Goal: Task Accomplishment & Management: Manage account settings

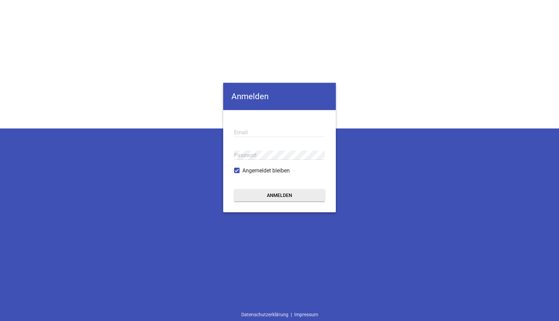
type input "[EMAIL_ADDRESS][DOMAIN_NAME]"
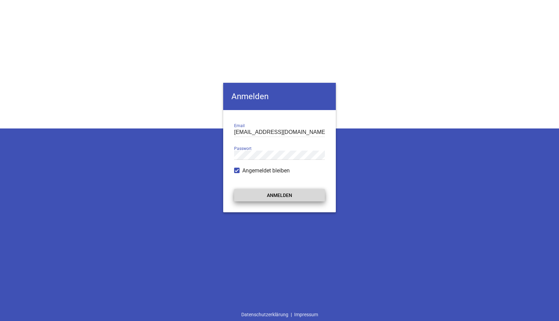
drag, startPoint x: 279, startPoint y: 196, endPoint x: 284, endPoint y: 194, distance: 5.0
click at [280, 196] on button "Anmelden" at bounding box center [279, 195] width 91 height 12
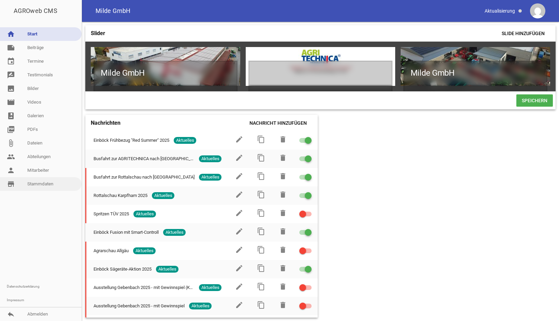
click at [51, 185] on link "store_mall_directory Stammdaten" at bounding box center [40, 184] width 81 height 14
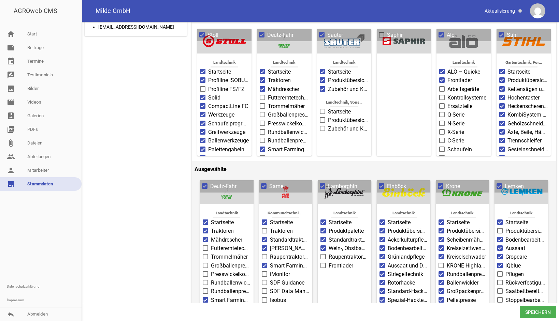
scroll to position [68, 0]
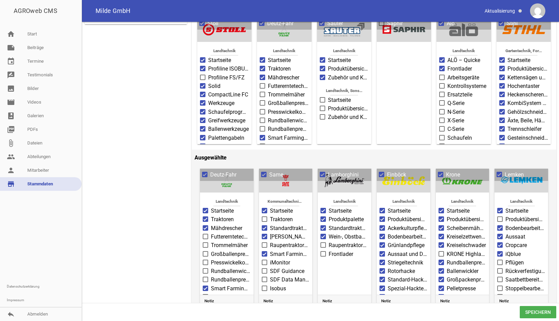
click at [263, 217] on span at bounding box center [264, 219] width 4 height 4
click at [270, 215] on input "Traktoren" at bounding box center [270, 215] width 0 height 0
click at [263, 261] on span at bounding box center [264, 263] width 4 height 4
click at [270, 259] on input "iMonitor" at bounding box center [270, 259] width 0 height 0
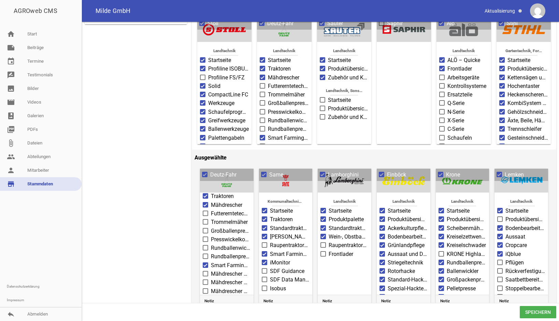
scroll to position [34, 0]
click at [203, 287] on span at bounding box center [205, 289] width 4 height 4
click at [211, 285] on input "iMonitor" at bounding box center [211, 285] width 0 height 0
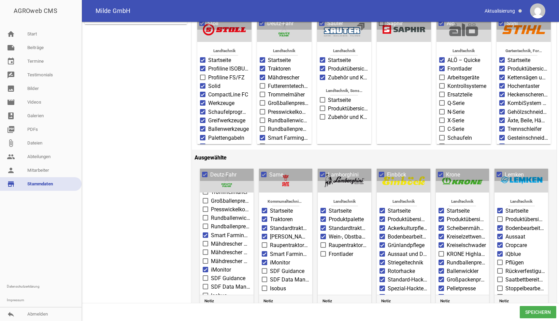
scroll to position [68, 0]
click at [208, 286] on span at bounding box center [205, 288] width 5 height 5
click at [211, 285] on input "Traktor Serie 9 TTV" at bounding box center [211, 285] width 0 height 0
click at [206, 296] on span at bounding box center [205, 298] width 4 height 4
click at [211, 294] on input "Traktor Serie 8 TTV" at bounding box center [211, 294] width 0 height 0
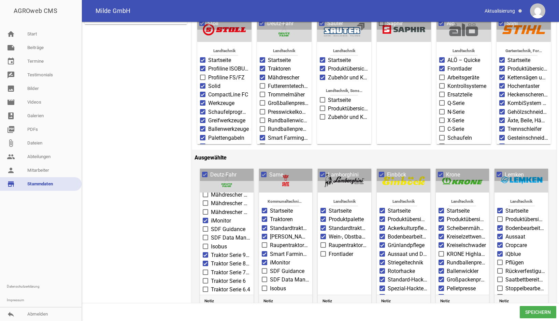
scroll to position [136, 0]
click at [205, 236] on span at bounding box center [205, 238] width 4 height 4
click at [211, 235] on input "Traktor Serie 7 TTV" at bounding box center [211, 235] width 0 height 0
click at [203, 244] on span at bounding box center [205, 246] width 5 height 5
click at [211, 243] on input "Traktor Serie 6" at bounding box center [211, 243] width 0 height 0
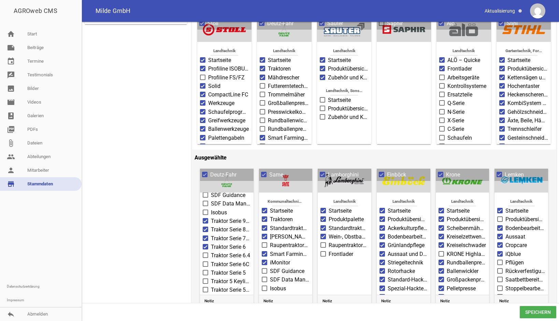
click at [207, 253] on span at bounding box center [205, 255] width 5 height 5
click at [211, 252] on input "Traktor Serie 6.4" at bounding box center [211, 252] width 0 height 0
click at [206, 262] on span at bounding box center [205, 264] width 5 height 5
click at [211, 261] on input "Traktor Serie 6C" at bounding box center [211, 261] width 0 height 0
click at [207, 270] on span at bounding box center [205, 272] width 5 height 5
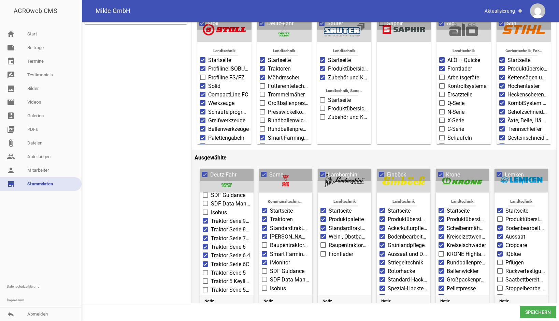
click at [211, 269] on input "Traktor Serie 5" at bounding box center [211, 269] width 0 height 0
click at [207, 279] on span at bounding box center [205, 281] width 4 height 4
click at [211, 278] on input "Traktor 5 Keyline" at bounding box center [211, 278] width 0 height 0
click at [206, 288] on span at bounding box center [205, 290] width 4 height 4
click at [211, 286] on input "Traktor Serie 5D TTV" at bounding box center [211, 286] width 0 height 0
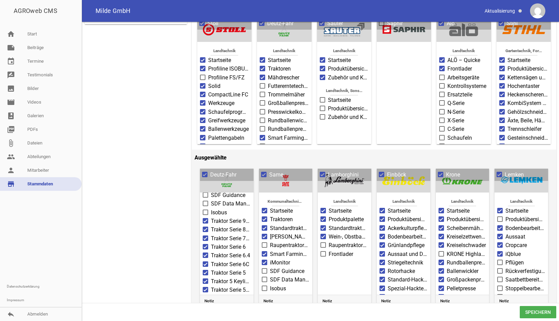
click at [206, 297] on span at bounding box center [205, 299] width 4 height 4
click at [211, 295] on input "Traktor Serie 5D" at bounding box center [211, 295] width 0 height 0
drag, startPoint x: 205, startPoint y: 230, endPoint x: 204, endPoint y: 237, distance: 6.9
click at [205, 237] on span at bounding box center [205, 239] width 4 height 4
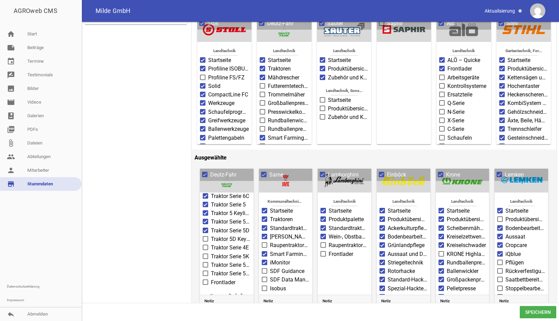
click at [211, 235] on input "Traktor 5D Keyline" at bounding box center [211, 235] width 0 height 0
click at [204, 246] on span at bounding box center [205, 248] width 4 height 4
click at [211, 244] on input "Traktor Serie 4E" at bounding box center [211, 244] width 0 height 0
click at [204, 254] on span at bounding box center [205, 256] width 4 height 4
click at [211, 253] on input "Traktor Serie 5K" at bounding box center [211, 253] width 0 height 0
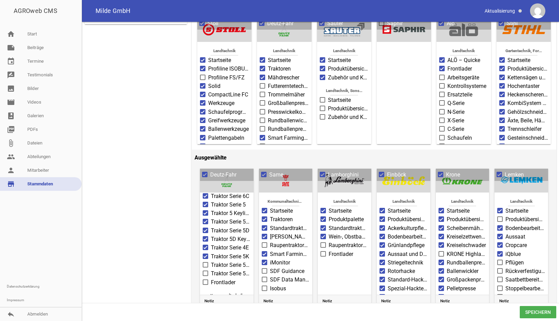
drag, startPoint x: 207, startPoint y: 253, endPoint x: 206, endPoint y: 259, distance: 6.6
click at [207, 263] on span at bounding box center [205, 265] width 4 height 4
click at [211, 261] on input "Traktor Serie 5 KF" at bounding box center [211, 261] width 0 height 0
click at [206, 271] on span at bounding box center [205, 273] width 5 height 5
click at [211, 270] on input "Traktor Serie 5 KM" at bounding box center [211, 270] width 0 height 0
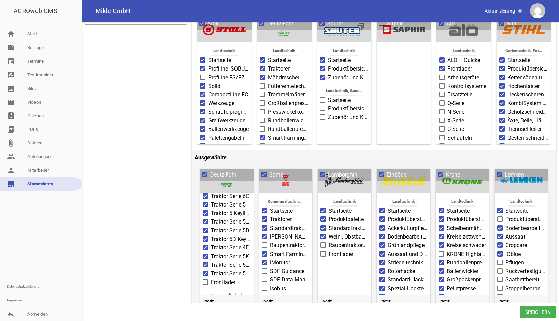
scroll to position [239, 0]
click at [439, 252] on span at bounding box center [441, 254] width 4 height 4
click at [446, 250] on input "KRONE Highland" at bounding box center [446, 250] width 0 height 0
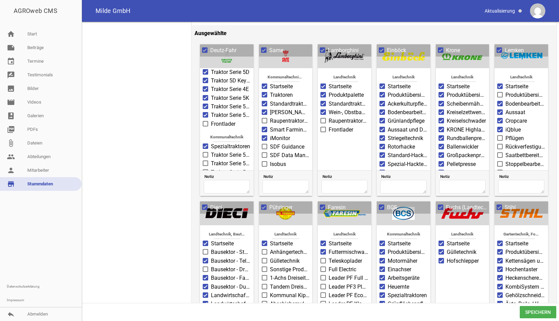
scroll to position [273, 0]
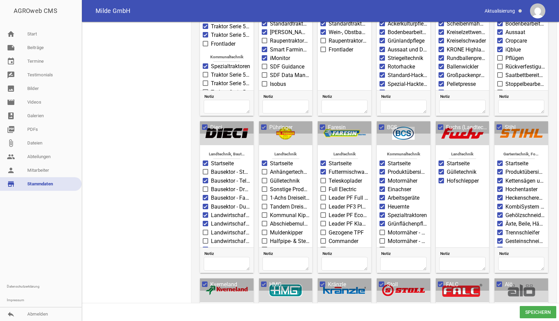
click at [323, 197] on span at bounding box center [323, 198] width 4 height 4
click at [328, 194] on input "Leader PF Full Electric" at bounding box center [328, 194] width 0 height 0
click at [323, 205] on span at bounding box center [323, 207] width 4 height 4
click at [328, 203] on input "Leader PF3 Plus Ecotronic" at bounding box center [328, 203] width 0 height 0
click at [323, 213] on span at bounding box center [323, 215] width 4 height 4
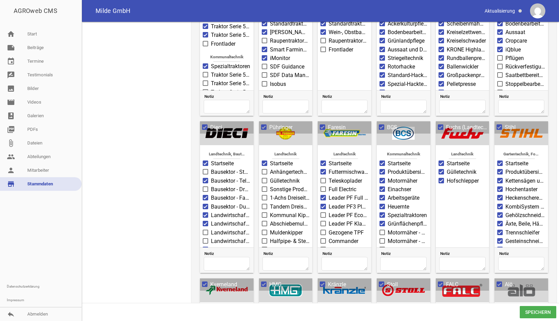
click at [328, 211] on input "Leader PF Ecomix / Ecomode" at bounding box center [328, 211] width 0 height 0
click at [323, 222] on span at bounding box center [323, 224] width 4 height 4
click at [328, 220] on input "Leader PF Klassisch" at bounding box center [328, 220] width 0 height 0
click at [265, 173] on span at bounding box center [264, 171] width 5 height 5
click at [270, 168] on input "Anhängertechnik" at bounding box center [270, 168] width 0 height 0
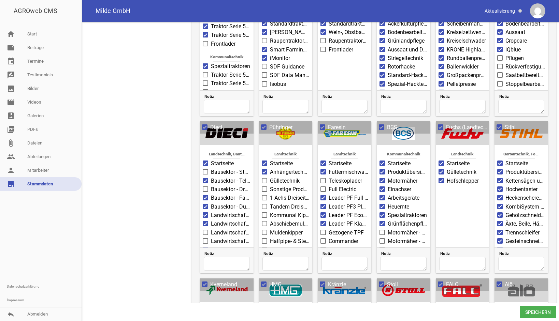
click at [266, 195] on span at bounding box center [264, 197] width 5 height 5
click at [270, 194] on input "1-Achs Dreiseiten Kipper" at bounding box center [270, 194] width 0 height 0
drag, startPoint x: 266, startPoint y: 204, endPoint x: 266, endPoint y: 212, distance: 8.9
click at [266, 204] on label "Tandem Dreiseiten Kipper" at bounding box center [286, 207] width 48 height 8
click at [270, 203] on input "Tandem Dreiseiten Kipper" at bounding box center [270, 203] width 0 height 0
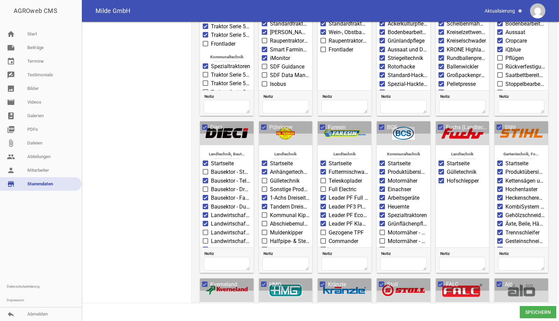
click at [266, 214] on label "Kommunal Kipper" at bounding box center [286, 215] width 48 height 8
click at [270, 211] on input "Kommunal Kipper" at bounding box center [270, 211] width 0 height 0
click at [266, 223] on span at bounding box center [264, 223] width 5 height 5
click at [270, 220] on input "Abschiebemulden" at bounding box center [270, 220] width 0 height 0
click at [265, 230] on span at bounding box center [264, 232] width 4 height 4
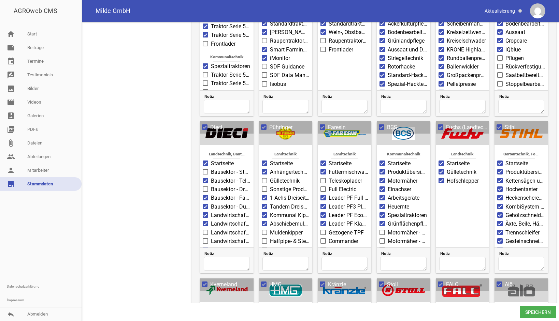
click at [270, 229] on input "Muldenkipper" at bounding box center [270, 229] width 0 height 0
click at [263, 222] on span at bounding box center [264, 223] width 5 height 5
click at [270, 220] on input "3-Achs Dreiseitenkipper" at bounding box center [270, 220] width 0 height 0
click at [263, 213] on span at bounding box center [264, 215] width 4 height 4
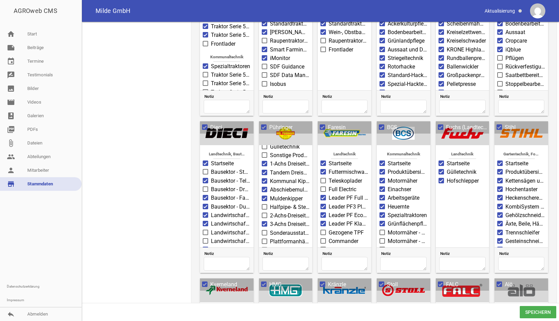
click at [270, 212] on input "2-Achs-Dreiseitenkipper" at bounding box center [270, 212] width 0 height 0
click at [263, 213] on span at bounding box center [264, 215] width 4 height 4
click at [270, 212] on input "2-Achs-Dreiseitenkipper" at bounding box center [270, 212] width 0 height 0
drag, startPoint x: 263, startPoint y: 203, endPoint x: 263, endPoint y: 209, distance: 6.1
click at [263, 208] on ul "Landtechnik Startseite Anhängertechnik Gülletechnik Sonstige Produkte 1-Achs Dr…" at bounding box center [286, 207] width 54 height 182
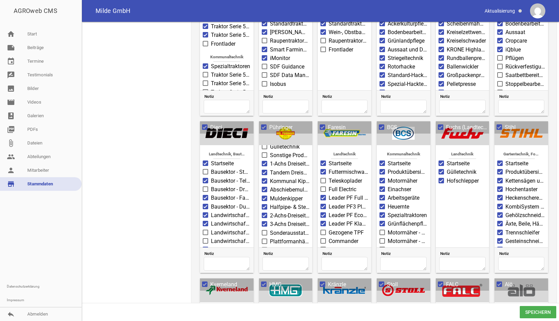
click at [263, 213] on span at bounding box center [264, 215] width 4 height 4
click at [270, 212] on input "2-Achs-Dreiseitenkipper" at bounding box center [270, 212] width 0 height 0
click at [265, 231] on span at bounding box center [264, 233] width 4 height 4
click at [270, 229] on input "Sonderausstattungen" at bounding box center [270, 229] width 0 height 0
click at [265, 248] on span at bounding box center [264, 250] width 4 height 4
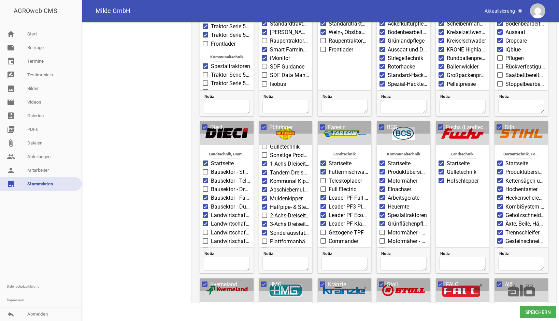
click at [270, 246] on input "Kranaufbau" at bounding box center [270, 246] width 0 height 0
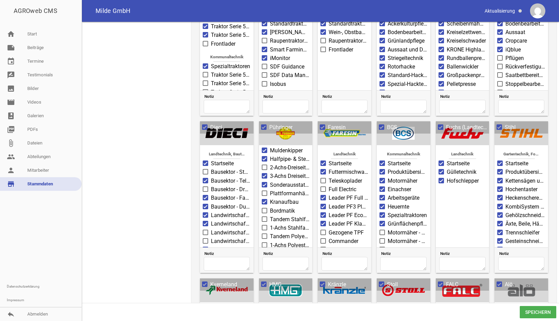
scroll to position [20, 0]
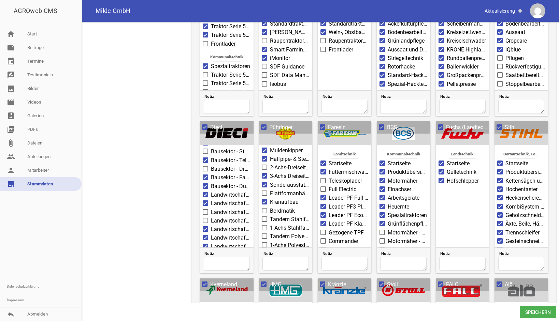
click at [206, 210] on span at bounding box center [205, 212] width 4 height 4
click at [211, 208] on input "Landwirtschaft - Agri Max" at bounding box center [211, 208] width 0 height 0
click at [206, 219] on span at bounding box center [205, 221] width 4 height 4
click at [211, 217] on input "Landwirtschaft - Agri Max Power X2" at bounding box center [211, 217] width 0 height 0
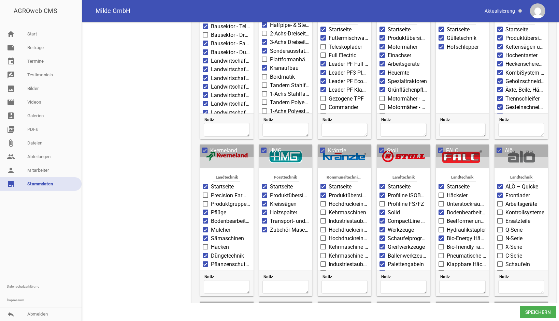
scroll to position [409, 0]
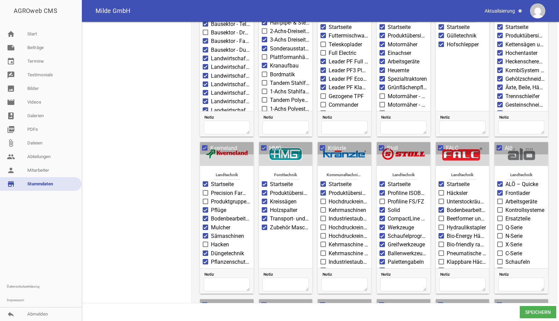
click at [322, 202] on span at bounding box center [323, 201] width 4 height 4
click at [328, 198] on input "Hochdruckreiniger" at bounding box center [328, 198] width 0 height 0
click at [322, 200] on span at bounding box center [323, 202] width 4 height 4
click at [328, 198] on input "Hochdruckreiniger - Professionell" at bounding box center [328, 198] width 0 height 0
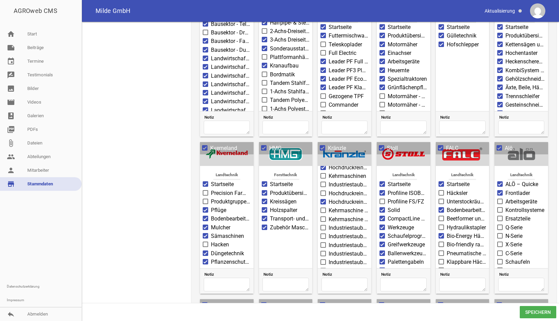
click at [381, 202] on span at bounding box center [382, 201] width 4 height 4
click at [387, 198] on input "Profiline FS/FZ" at bounding box center [387, 198] width 0 height 0
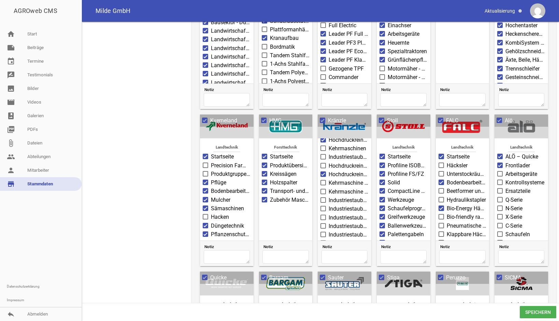
scroll to position [477, 0]
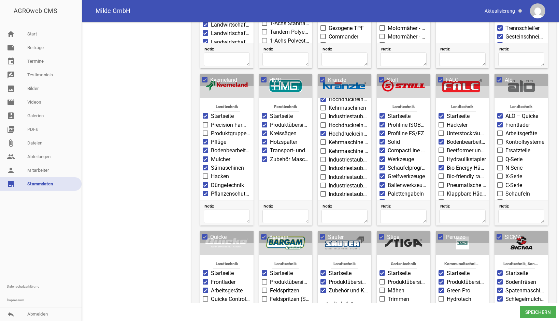
click at [439, 125] on span at bounding box center [441, 125] width 4 height 4
click at [446, 121] on input "Häcksler" at bounding box center [446, 121] width 0 height 0
click at [439, 167] on span at bounding box center [441, 169] width 4 height 4
click at [446, 166] on input "Klappbare Fräsen" at bounding box center [446, 166] width 0 height 0
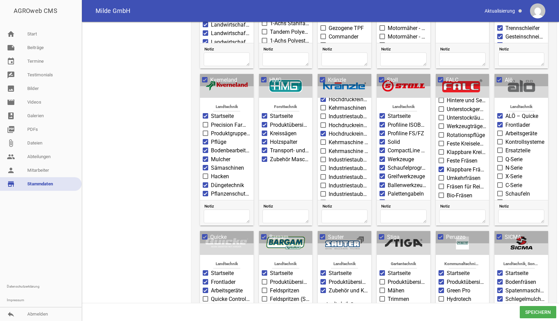
click at [439, 193] on span at bounding box center [441, 195] width 4 height 4
click at [446, 192] on input "Bio-Fräsen" at bounding box center [446, 192] width 0 height 0
click at [439, 138] on span at bounding box center [441, 140] width 4 height 4
click at [446, 136] on input "Klappbare Kreiseleggen" at bounding box center [446, 136] width 0 height 0
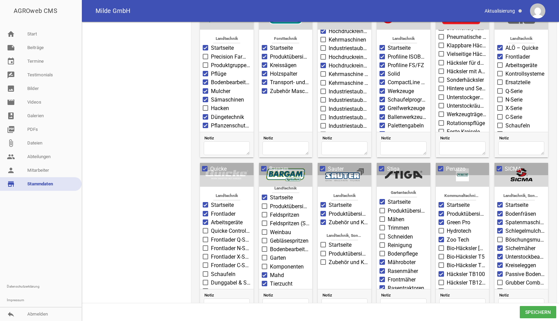
scroll to position [0, 0]
click at [380, 222] on span at bounding box center [382, 222] width 4 height 4
click at [387, 219] on input "Mähen" at bounding box center [387, 219] width 0 height 0
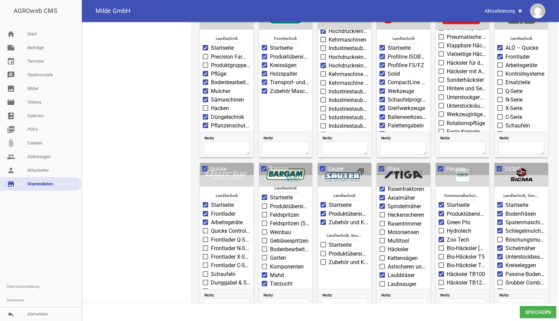
scroll to position [148, 0]
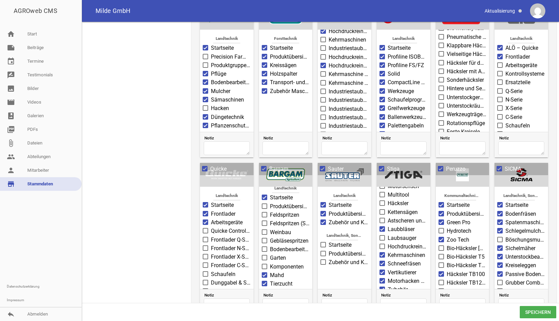
click at [439, 231] on span at bounding box center [441, 231] width 4 height 4
click at [446, 227] on input "Hydrotech" at bounding box center [446, 227] width 0 height 0
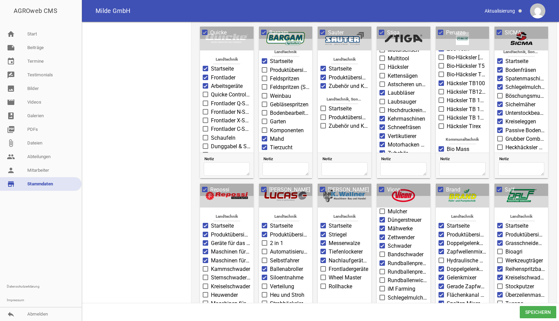
scroll to position [68, 0]
click at [209, 268] on label "Kammschwader" at bounding box center [227, 269] width 48 height 8
click at [211, 265] on input "Kammschwader" at bounding box center [211, 265] width 0 height 0
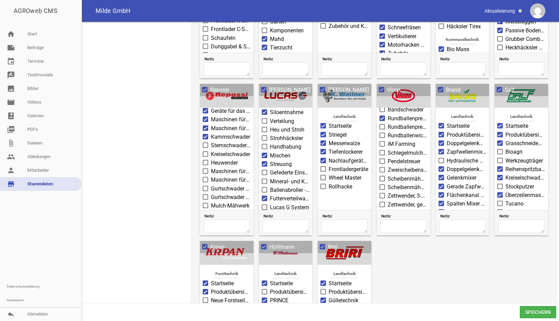
scroll to position [784, 0]
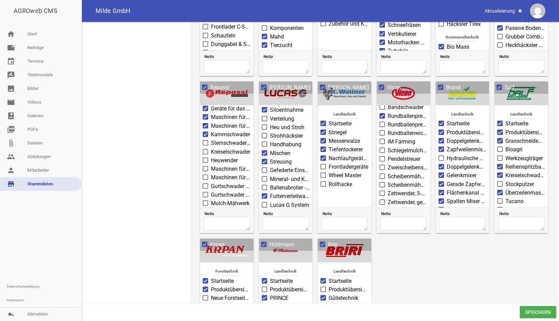
click at [207, 183] on span at bounding box center [205, 185] width 5 height 5
click at [211, 182] on input "Gurtschwader – 1 Gurt" at bounding box center [211, 182] width 0 height 0
click at [207, 191] on label "Gurtschwader – 2 Gurt" at bounding box center [227, 195] width 48 height 8
click at [211, 191] on input "Gurtschwader – 2 Gurt" at bounding box center [211, 191] width 0 height 0
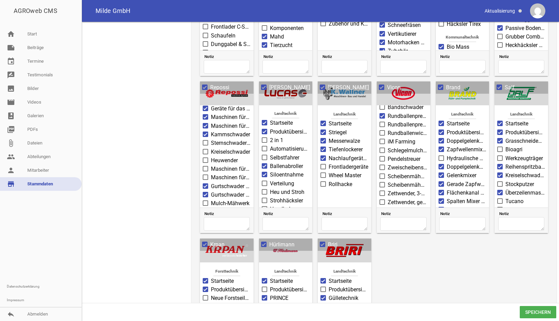
scroll to position [0, 0]
drag, startPoint x: 264, startPoint y: 182, endPoint x: 264, endPoint y: 189, distance: 6.5
click at [264, 183] on span at bounding box center [264, 184] width 4 height 4
click at [270, 180] on input "Verteilung" at bounding box center [270, 180] width 0 height 0
click at [264, 191] on span at bounding box center [264, 193] width 4 height 4
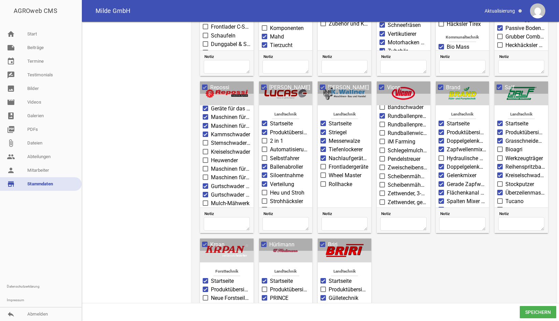
click at [270, 189] on input "Heu und Stroh" at bounding box center [270, 189] width 0 height 0
click at [383, 125] on label "Startseite" at bounding box center [403, 124] width 48 height 8
click at [387, 120] on input "Startseite" at bounding box center [387, 120] width 0 height 0
drag, startPoint x: 382, startPoint y: 170, endPoint x: 382, endPoint y: 176, distance: 5.8
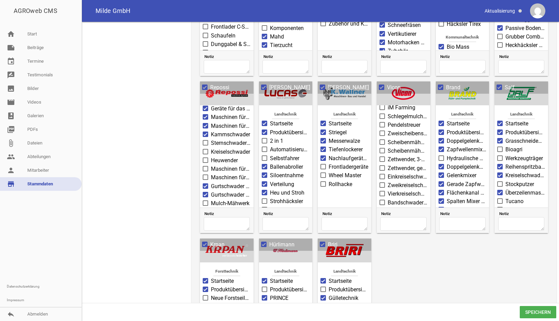
click at [382, 175] on label "Einkreiselschwader" at bounding box center [403, 177] width 48 height 8
click at [387, 173] on input "Einkreiselschwader" at bounding box center [387, 173] width 0 height 0
click at [383, 181] on label "Zweikreiselschwader" at bounding box center [403, 185] width 48 height 8
click at [387, 181] on input "Zweikreiselschwader" at bounding box center [387, 181] width 0 height 0
click at [380, 175] on span at bounding box center [382, 177] width 4 height 4
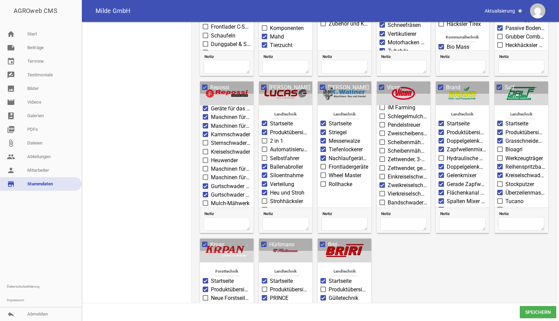
click at [387, 173] on input "Einkreiselschwader" at bounding box center [387, 173] width 0 height 0
click at [380, 192] on span at bounding box center [382, 194] width 4 height 4
click at [387, 190] on input "Vierkreiselschwader" at bounding box center [387, 190] width 0 height 0
click at [380, 157] on span at bounding box center [382, 159] width 4 height 4
click at [387, 155] on input "Zettwender, 3-Punkt-Anbau" at bounding box center [387, 155] width 0 height 0
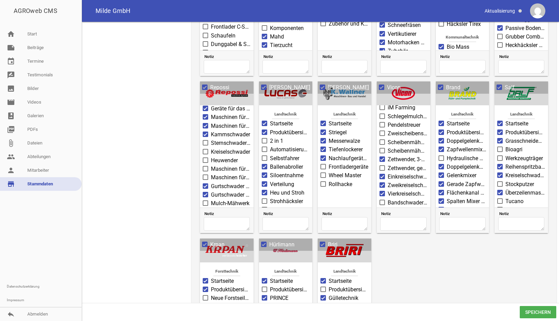
click at [380, 166] on span at bounding box center [382, 168] width 4 height 4
click at [387, 164] on input "Zettwender, gezogen" at bounding box center [387, 164] width 0 height 0
click at [382, 131] on span at bounding box center [381, 133] width 5 height 5
click at [387, 130] on input "Zweischeibenstreuer" at bounding box center [387, 130] width 0 height 0
click at [380, 140] on span at bounding box center [382, 142] width 4 height 4
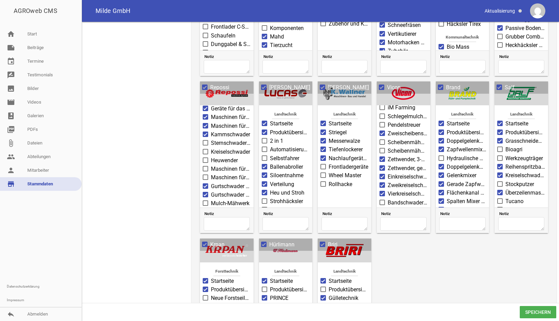
click at [387, 138] on input "Scheibenmähwerke ohne Aufbereiter" at bounding box center [387, 138] width 0 height 0
click at [381, 149] on span at bounding box center [382, 151] width 4 height 4
click at [387, 147] on input "Scheibenmähwerke mit Aufbereiter" at bounding box center [387, 147] width 0 height 0
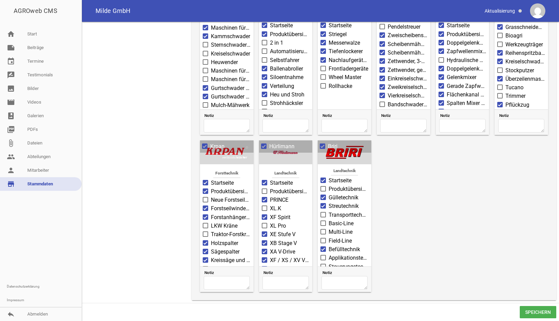
scroll to position [0, 0]
drag, startPoint x: 204, startPoint y: 198, endPoint x: 211, endPoint y: 203, distance: 8.2
click at [204, 198] on span at bounding box center [205, 200] width 4 height 4
click at [211, 196] on input "Neue Forstseilwinden" at bounding box center [211, 196] width 0 height 0
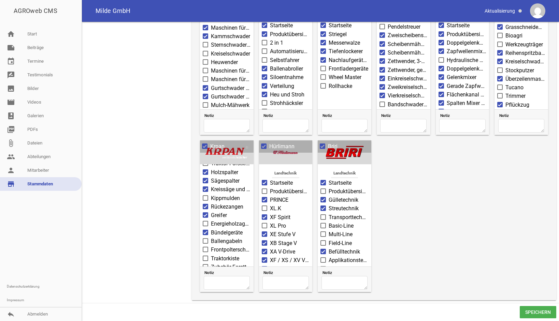
scroll to position [74, 0]
click at [207, 219] on span at bounding box center [205, 221] width 4 height 4
click at [211, 217] on input "Energieholzaggregat" at bounding box center [211, 217] width 0 height 0
click at [207, 253] on span at bounding box center [205, 255] width 5 height 5
click at [211, 252] on input "Traktorkiste" at bounding box center [211, 252] width 0 height 0
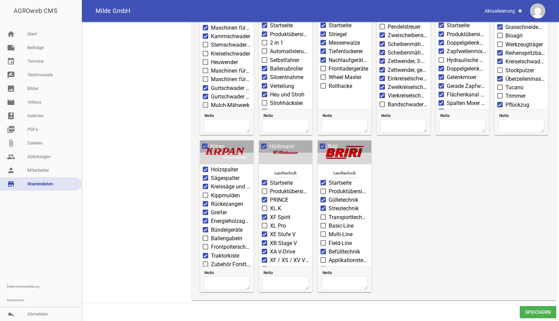
click at [207, 244] on span at bounding box center [205, 246] width 5 height 5
click at [211, 243] on input "Frontpolterschilder" at bounding box center [211, 243] width 0 height 0
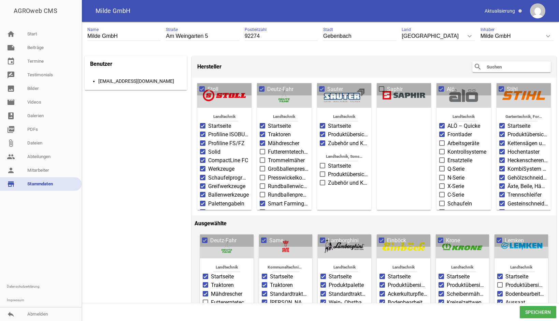
scroll to position [0, 0]
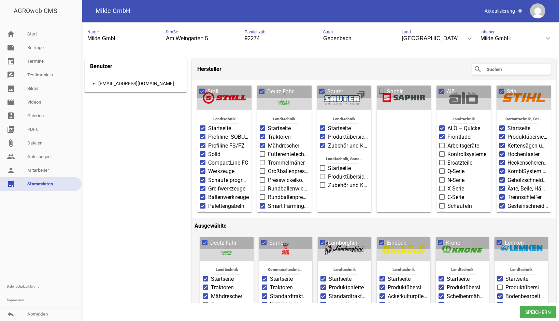
click at [490, 67] on input "text" at bounding box center [513, 69] width 55 height 8
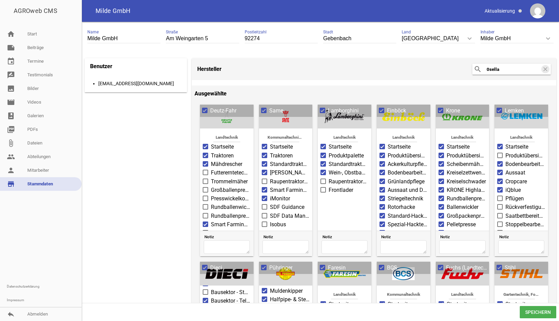
type input "0sella"
click at [507, 72] on input "0sella" at bounding box center [513, 69] width 55 height 8
drag, startPoint x: 500, startPoint y: 69, endPoint x: 471, endPoint y: 71, distance: 29.4
click at [472, 71] on div "search 0sella clear" at bounding box center [511, 69] width 78 height 11
click at [474, 68] on icon "search" at bounding box center [477, 69] width 8 height 8
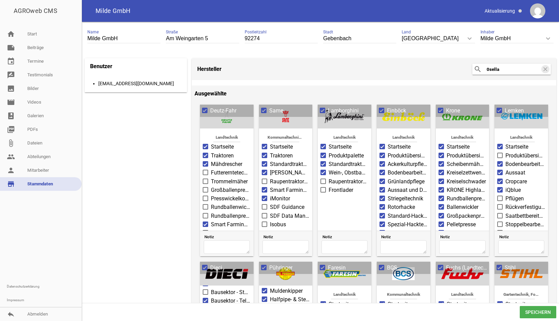
click at [474, 68] on icon "search" at bounding box center [477, 69] width 8 height 8
click at [502, 71] on input "0sella" at bounding box center [513, 69] width 55 height 8
drag, startPoint x: 509, startPoint y: 67, endPoint x: 484, endPoint y: 70, distance: 25.8
click at [486, 70] on input "0sella" at bounding box center [513, 69] width 55 height 8
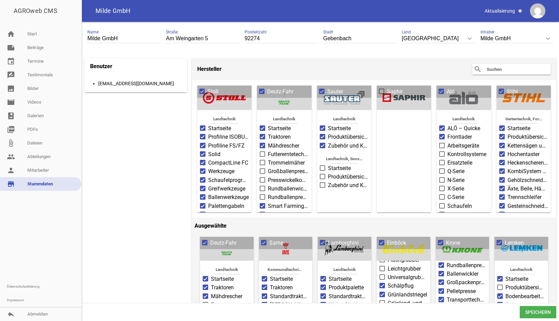
click at [544, 40] on icon "keyboard_arrow_down" at bounding box center [547, 38] width 11 height 11
click at [544, 40] on input "Milde GmbH" at bounding box center [516, 38] width 73 height 9
click at [544, 40] on icon "keyboard_arrow_down" at bounding box center [547, 38] width 11 height 11
click at [544, 40] on input "Milde GmbH" at bounding box center [516, 38] width 73 height 9
click at [544, 40] on icon "keyboard_arrow_down" at bounding box center [547, 38] width 11 height 11
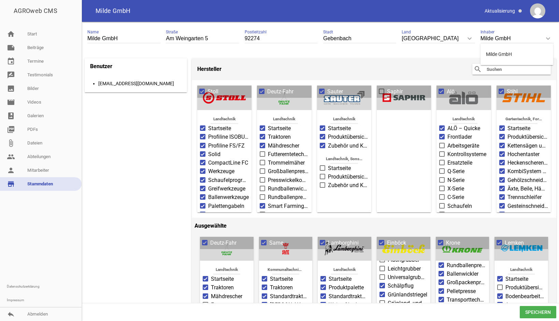
click at [544, 40] on input "Milde GmbH" at bounding box center [516, 38] width 73 height 9
click at [35, 131] on link "picture_as_pdf PDFs" at bounding box center [40, 130] width 81 height 14
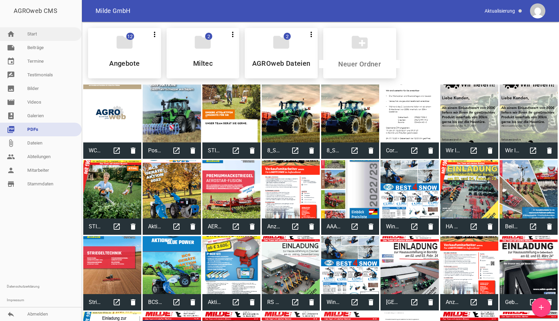
click at [39, 33] on link "home Start" at bounding box center [40, 34] width 81 height 14
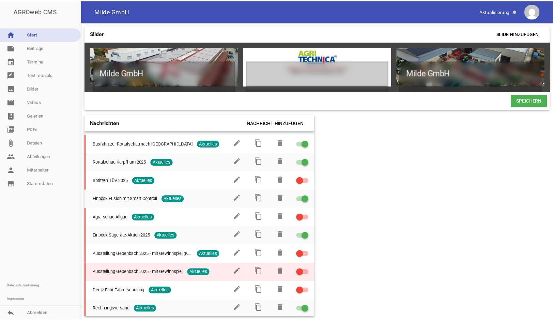
scroll to position [24, 0]
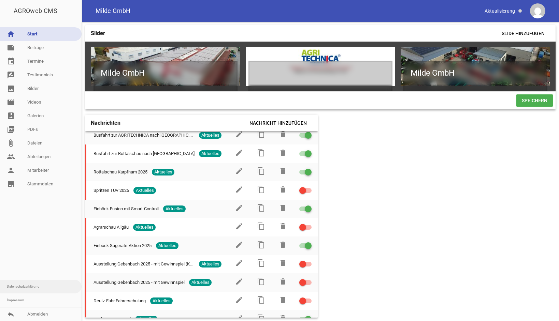
click at [25, 285] on link "Datenschutzerklärung" at bounding box center [40, 287] width 81 height 14
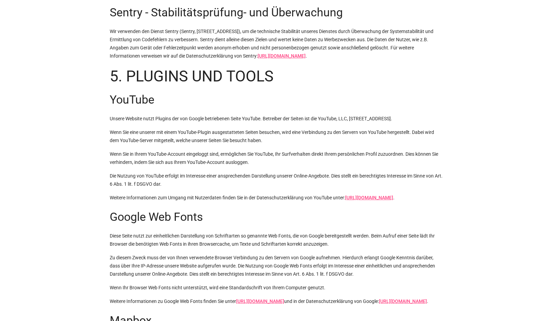
scroll to position [988, 0]
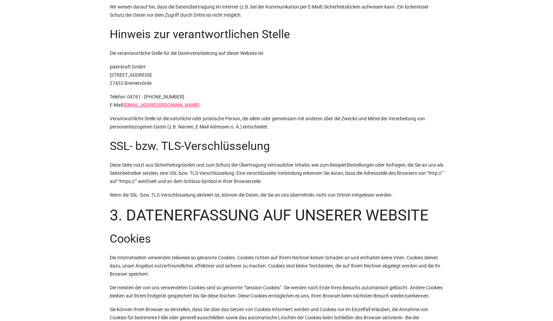
scroll to position [204, 0]
